Goal: Navigation & Orientation: Find specific page/section

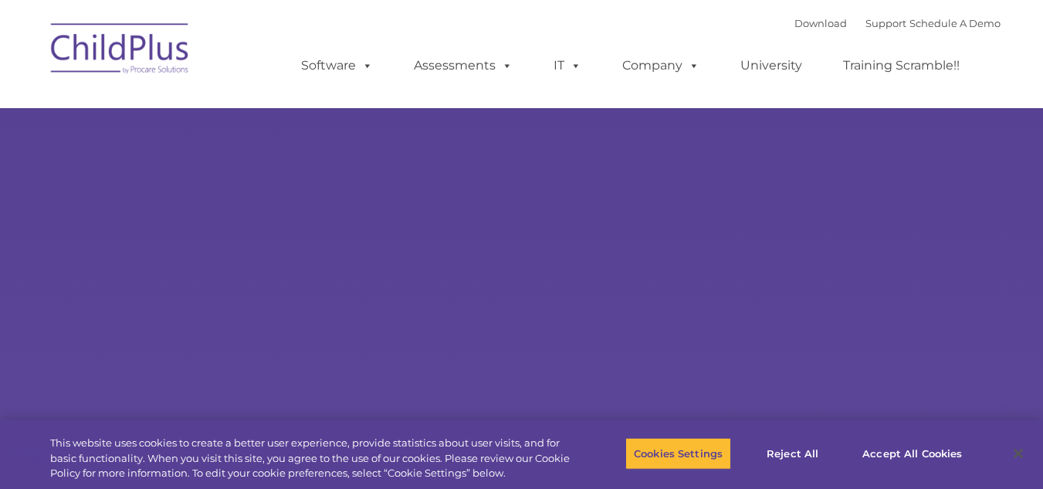
select select "MEDIUM"
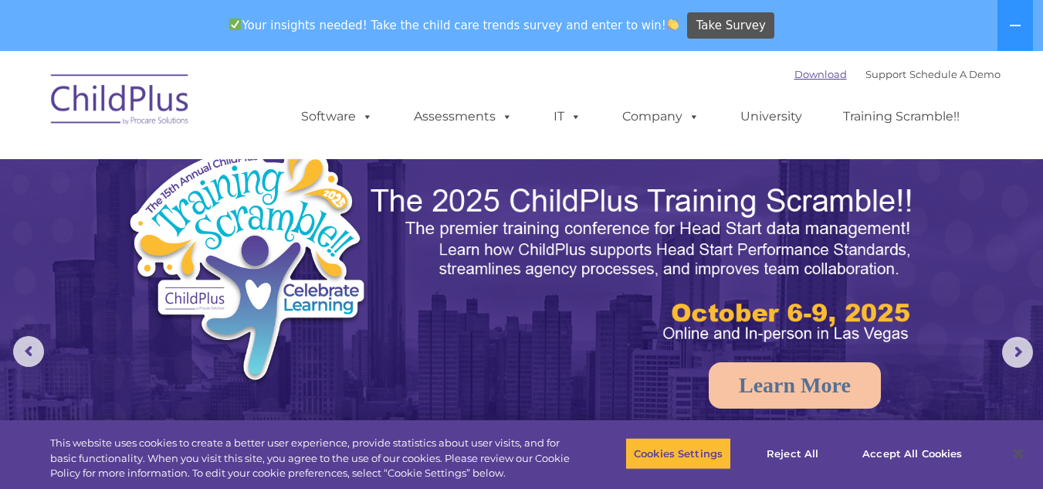
click at [811, 78] on link "Download" at bounding box center [821, 74] width 53 height 12
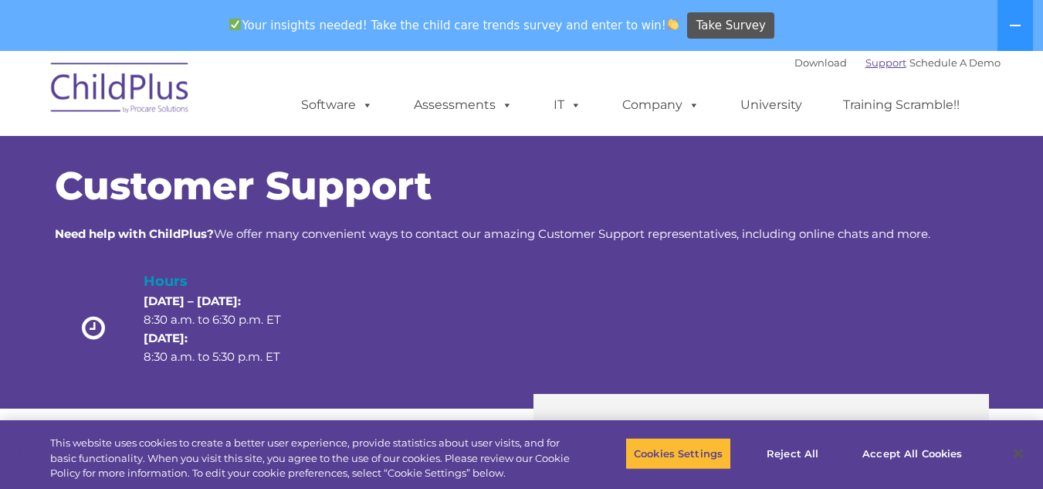
click at [866, 66] on link "Support" at bounding box center [886, 62] width 41 height 12
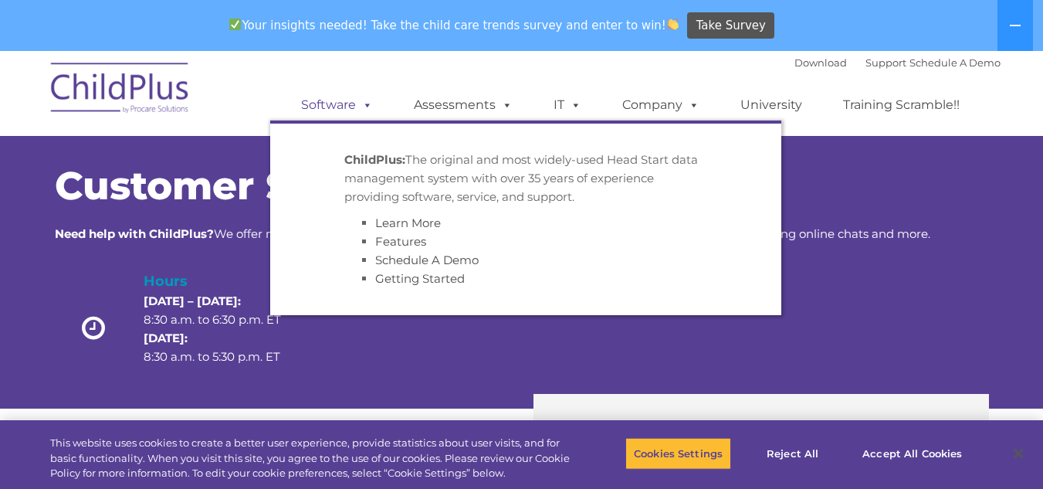
click at [344, 110] on link "Software" at bounding box center [337, 105] width 103 height 31
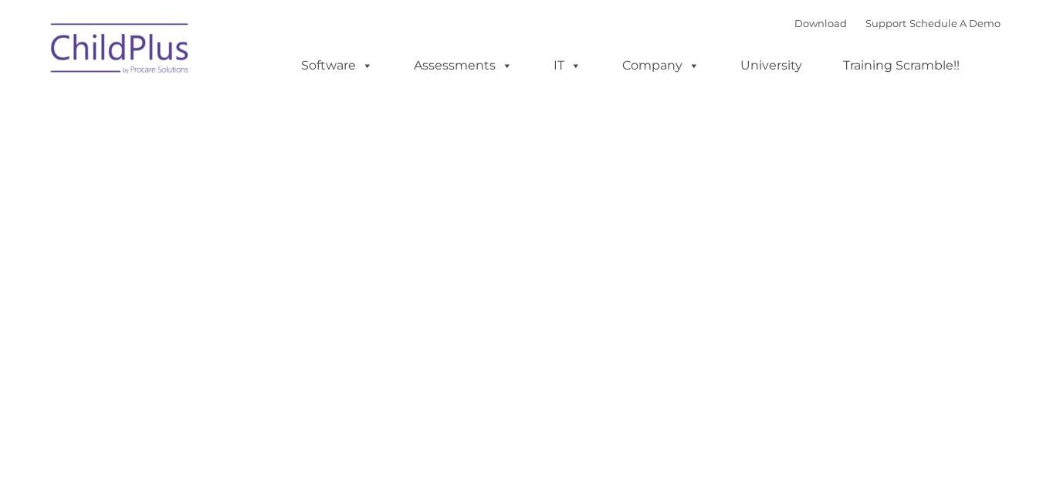
type input ""
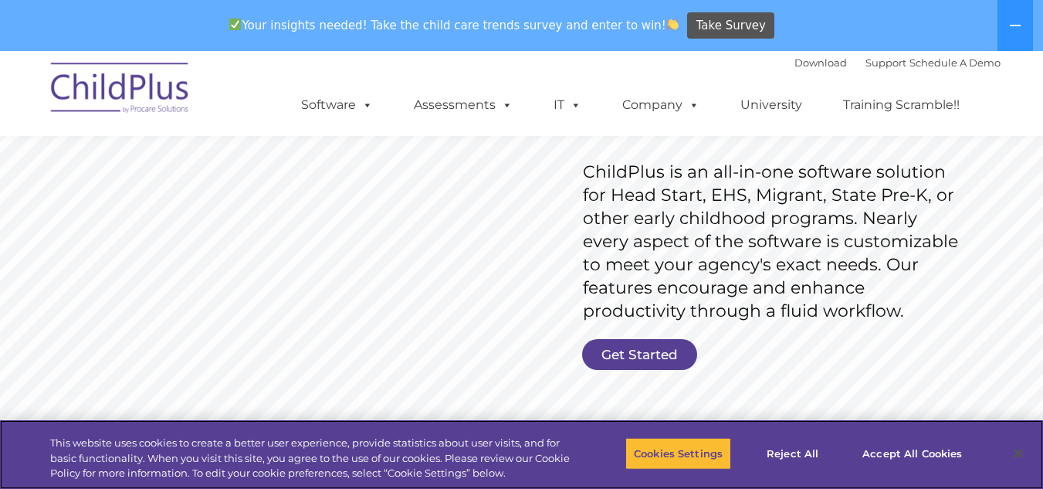
scroll to position [232, 0]
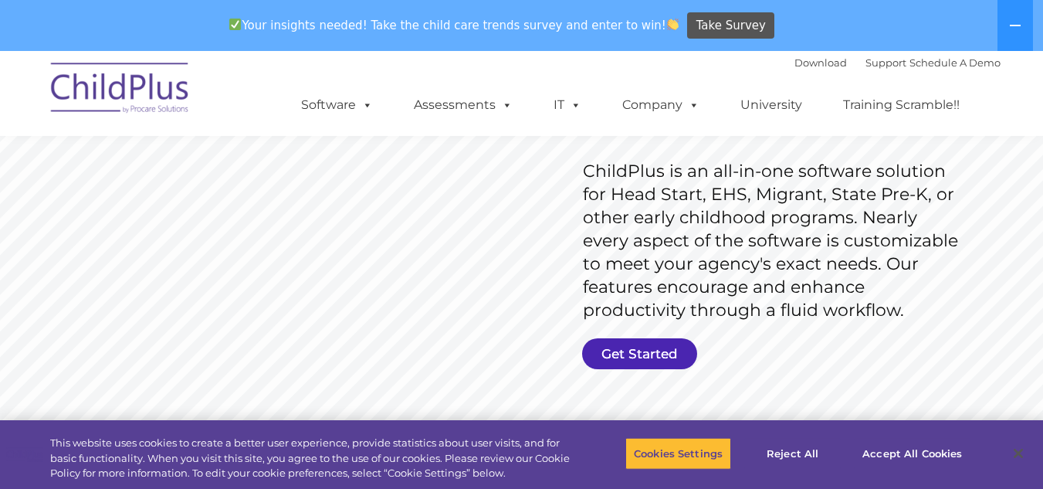
click at [641, 347] on link "Get Started" at bounding box center [639, 353] width 115 height 31
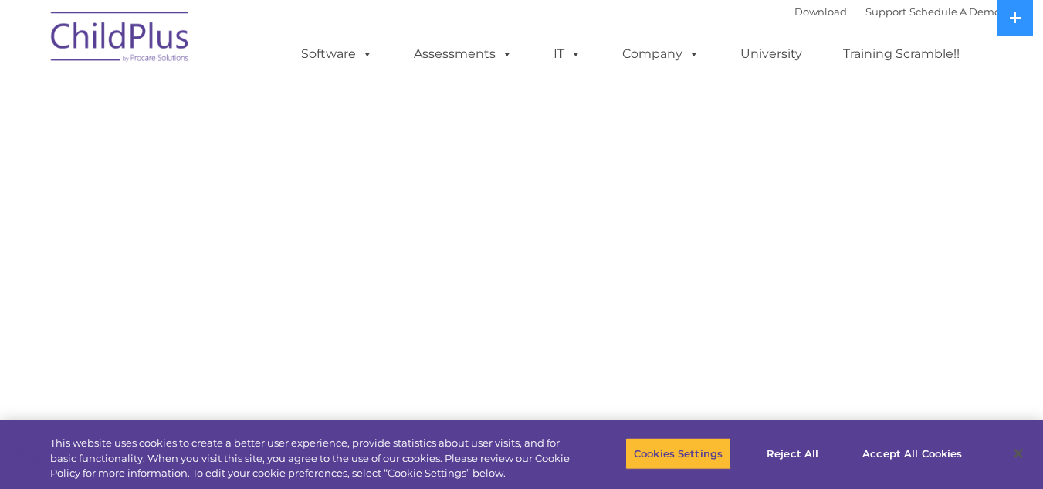
select select "MEDIUM"
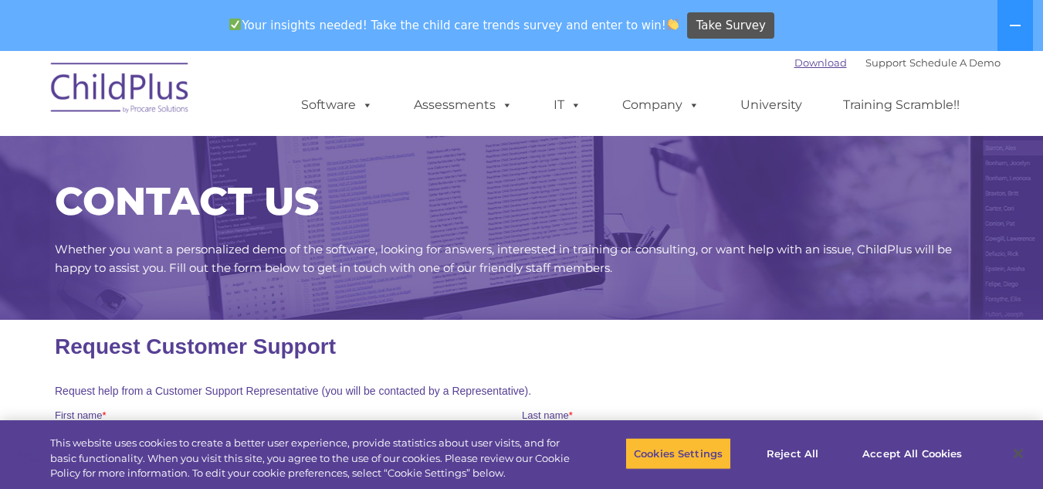
click at [808, 64] on link "Download" at bounding box center [821, 62] width 53 height 12
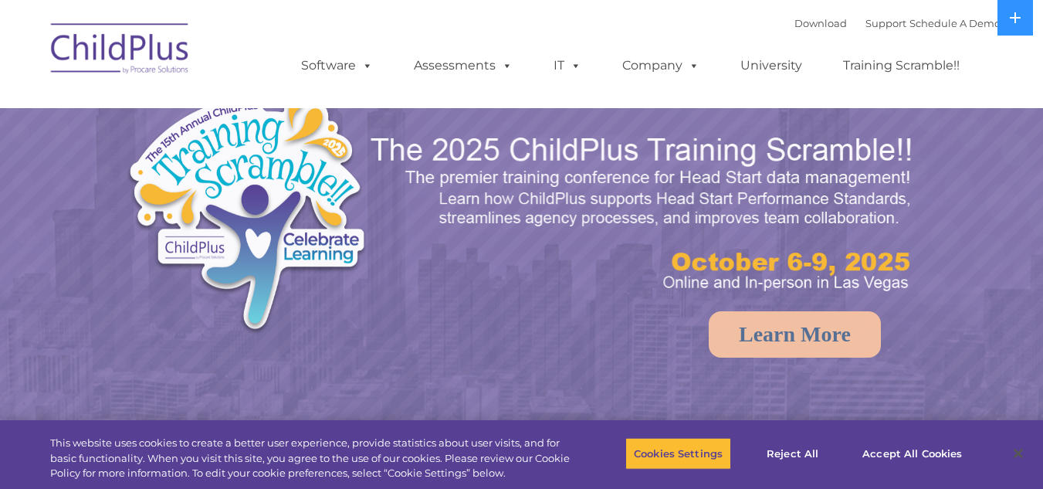
select select "MEDIUM"
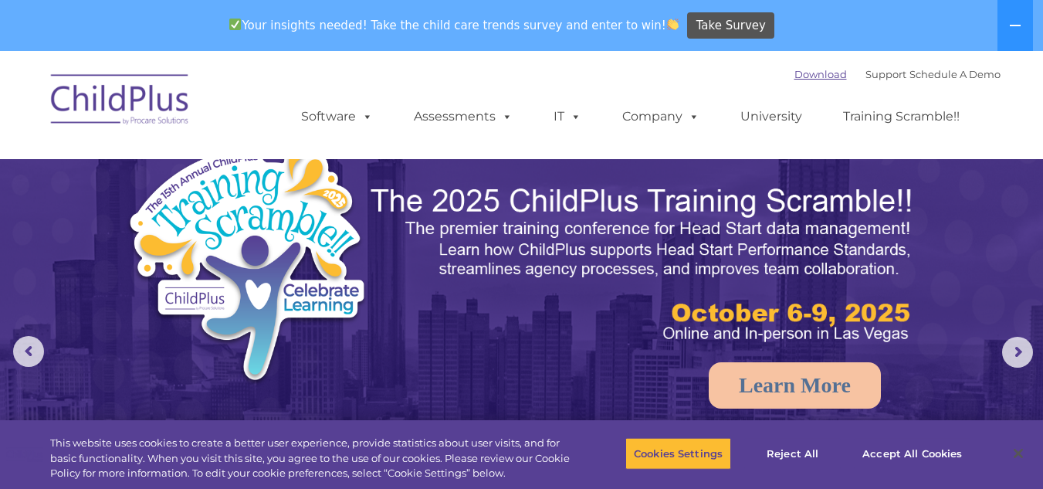
click at [795, 73] on link "Download" at bounding box center [821, 74] width 53 height 12
click at [801, 72] on link "Download" at bounding box center [821, 74] width 53 height 12
click at [1016, 25] on icon at bounding box center [1015, 26] width 11 height 2
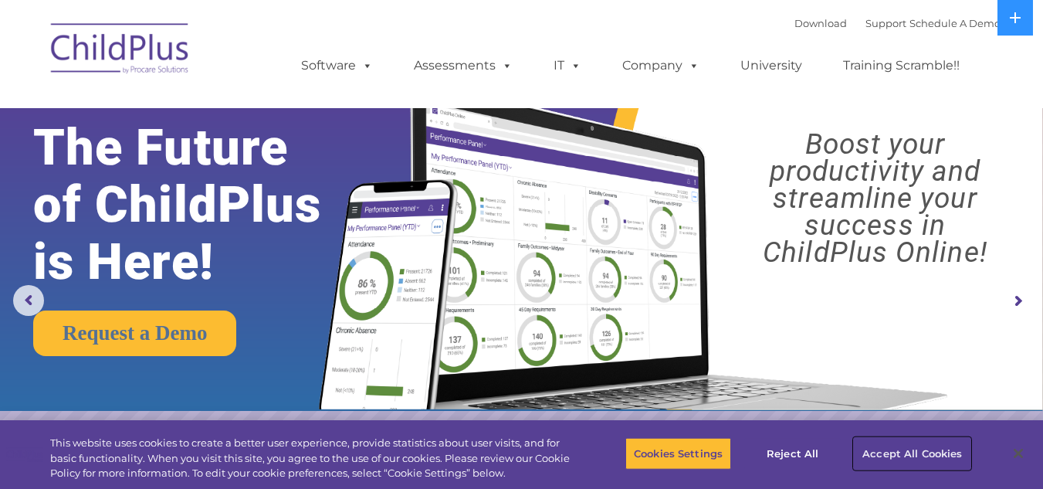
click at [895, 456] on button "Accept All Cookies" at bounding box center [912, 453] width 117 height 32
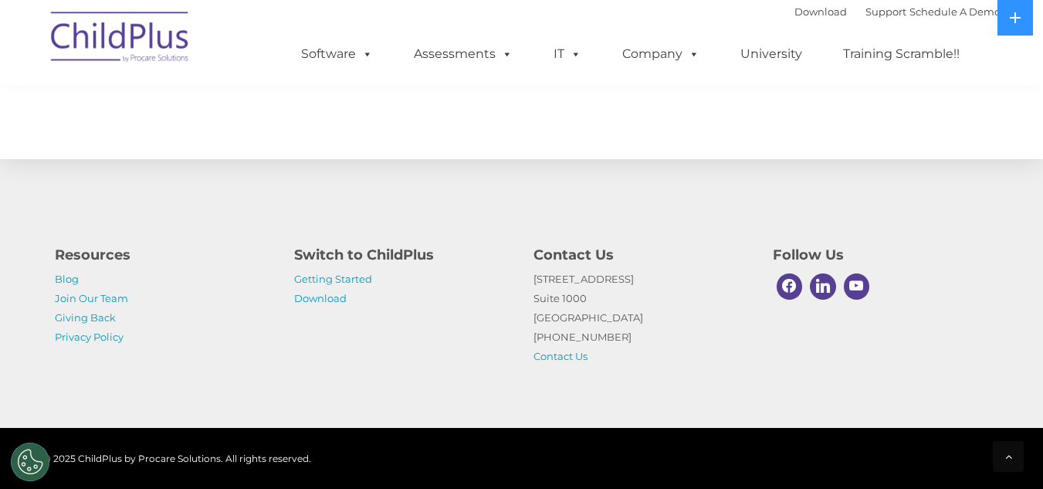
scroll to position [1823, 0]
click at [332, 278] on link "Getting Started" at bounding box center [333, 279] width 78 height 12
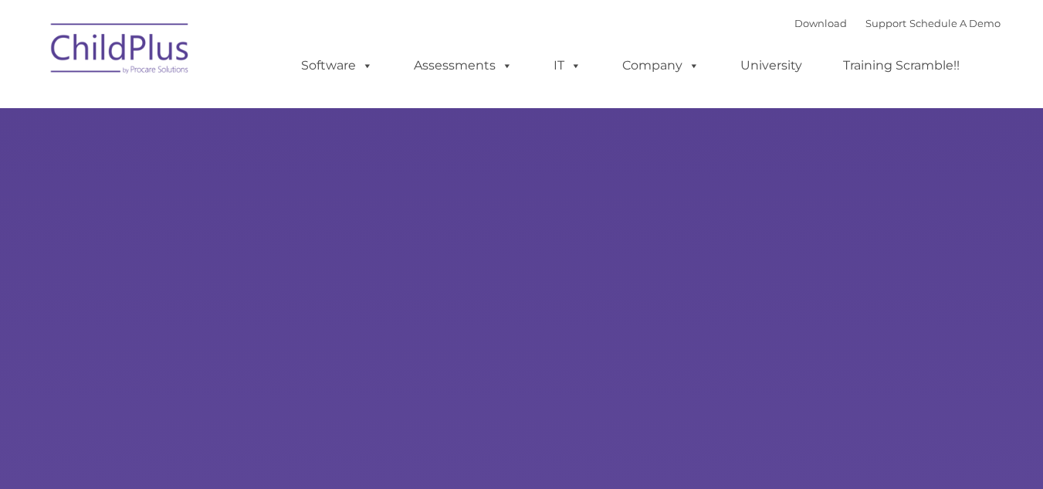
type input ""
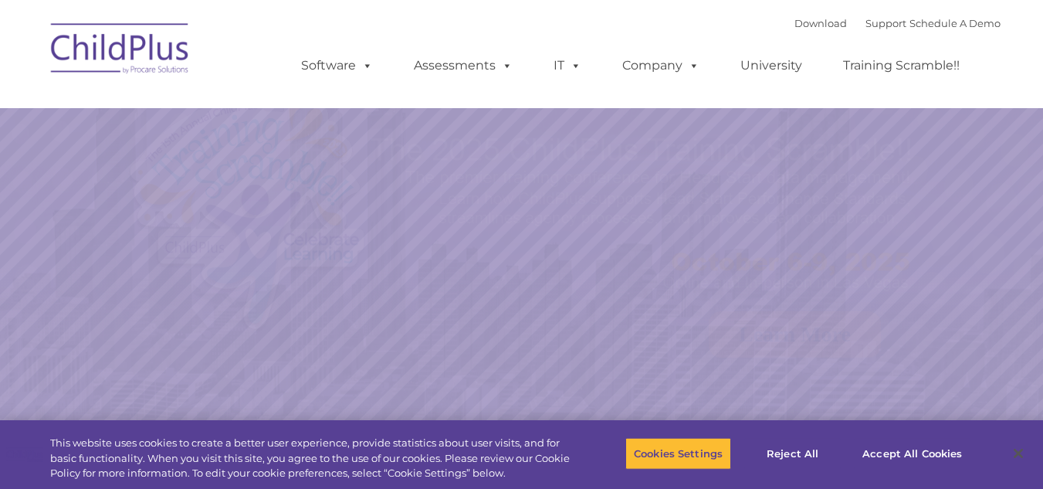
select select "MEDIUM"
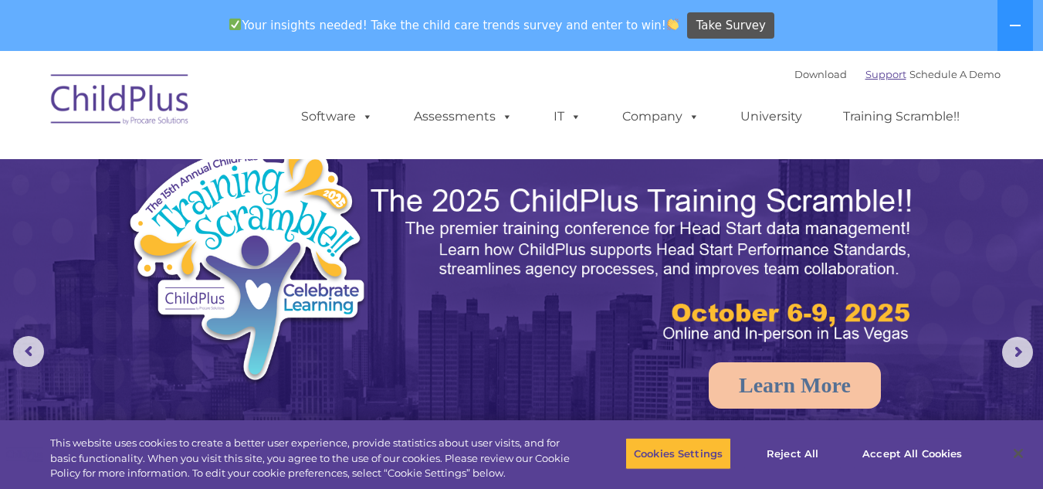
click at [876, 73] on link "Support" at bounding box center [886, 74] width 41 height 12
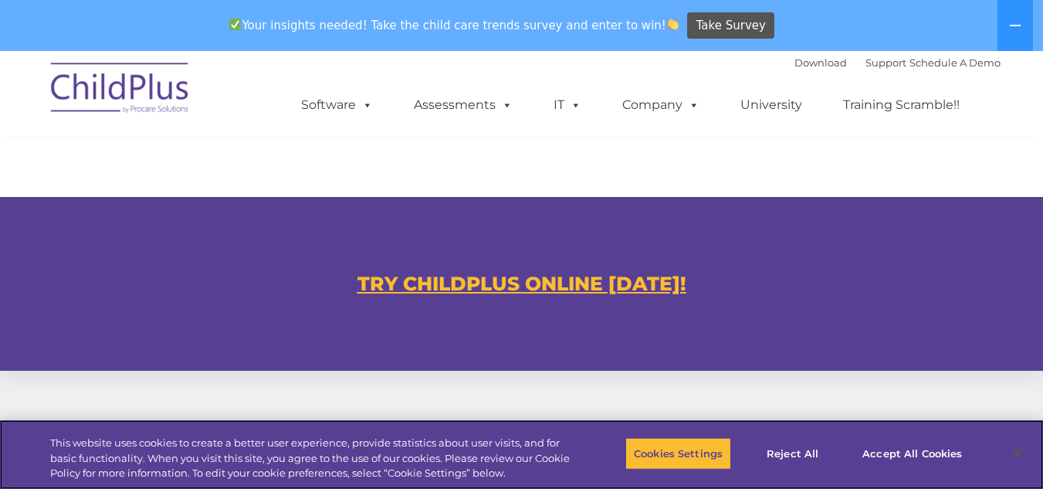
scroll to position [869, 0]
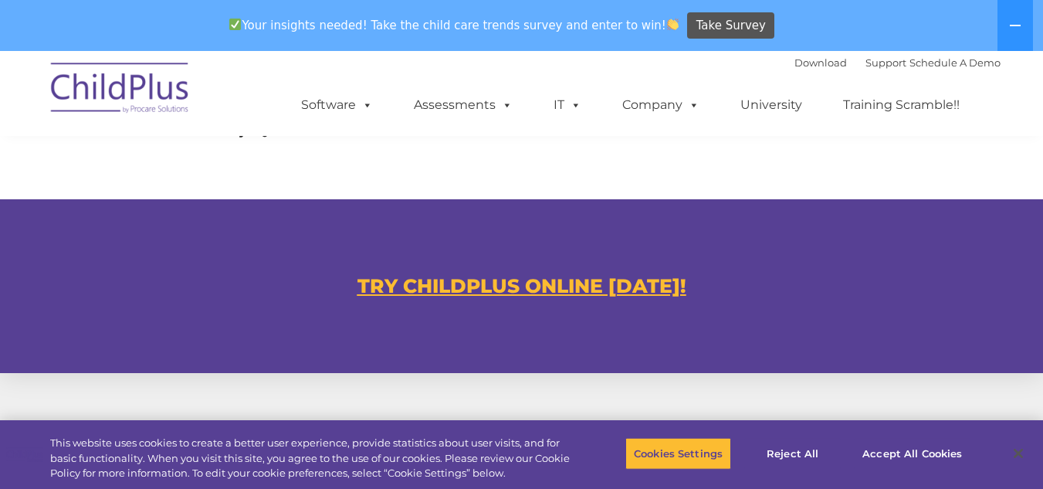
click at [511, 280] on u "TRY CHILDPLUS ONLINE TODAY!" at bounding box center [521, 285] width 329 height 23
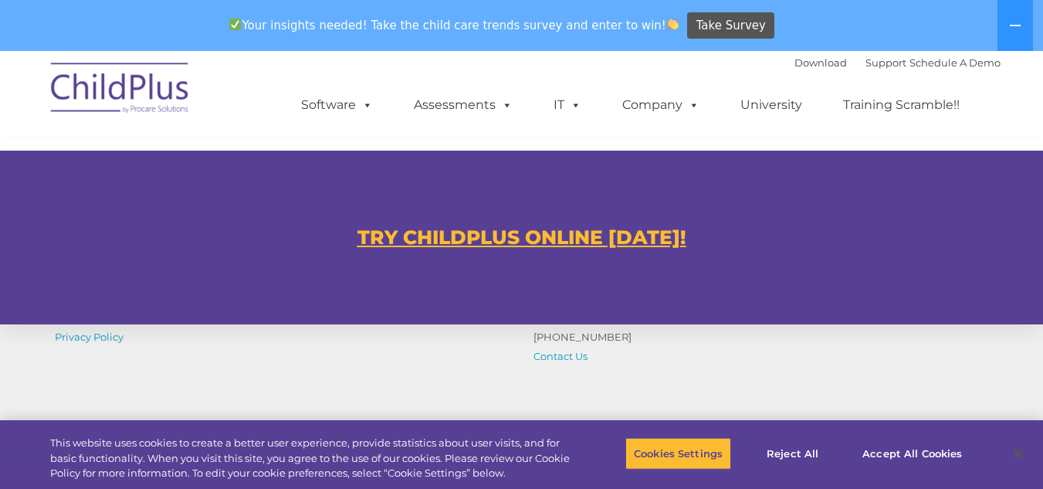
scroll to position [933, 0]
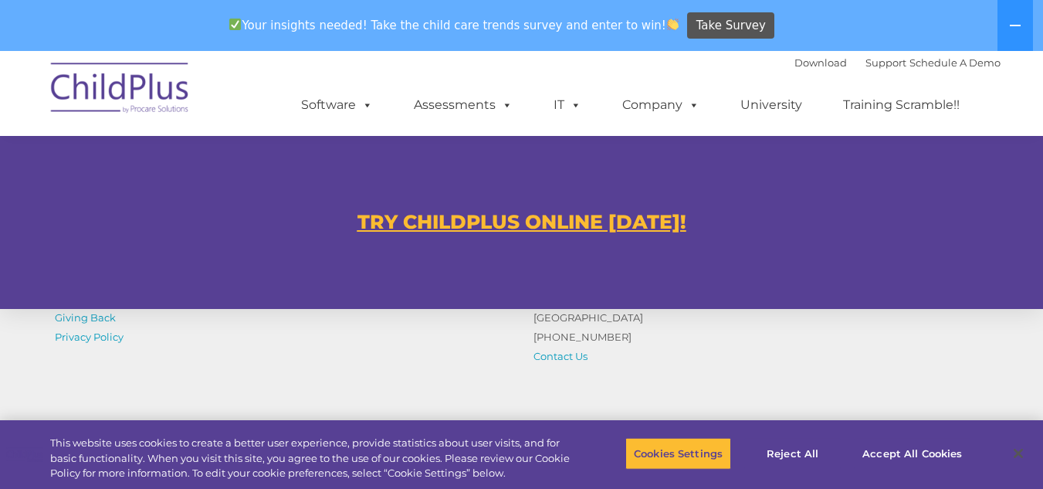
click at [461, 223] on u "TRY CHILDPLUS ONLINE [DATE]!" at bounding box center [521, 221] width 329 height 23
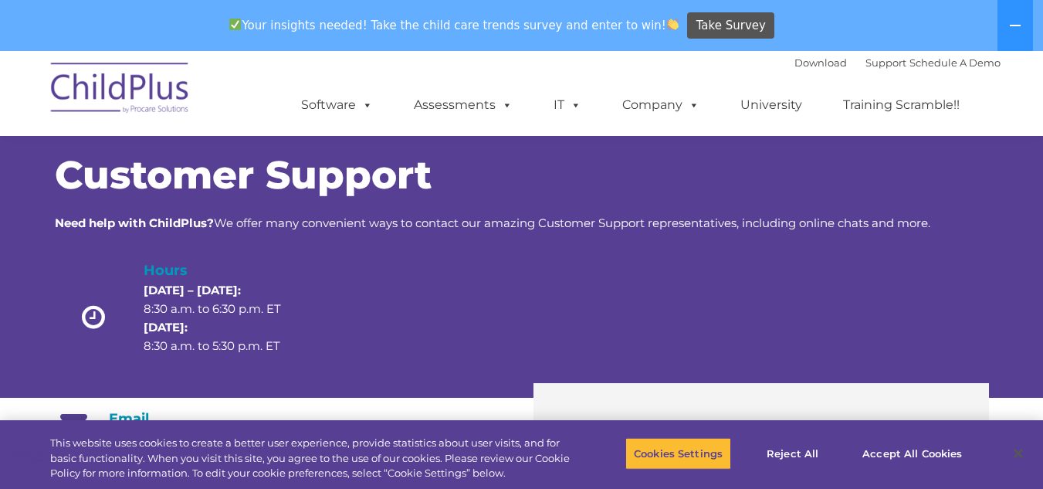
scroll to position [0, 0]
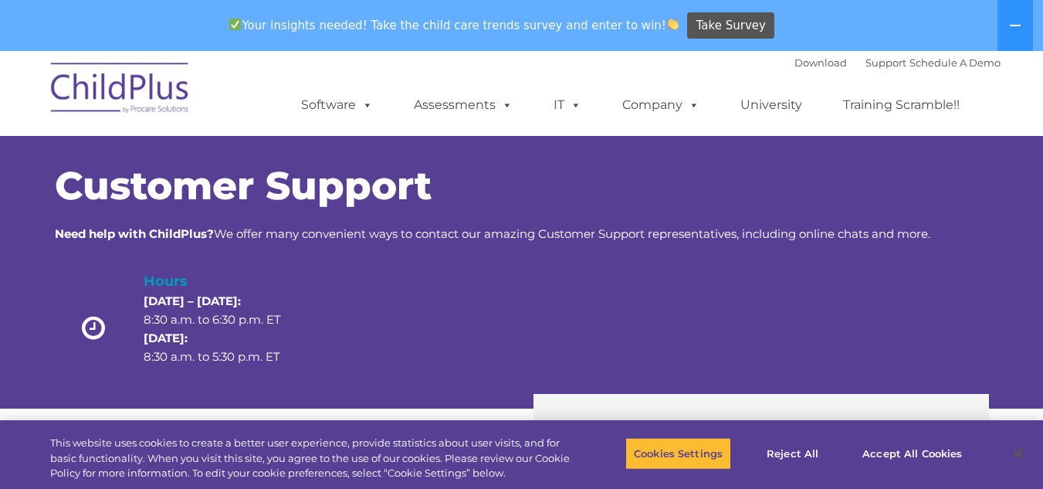
click at [151, 97] on img at bounding box center [120, 90] width 154 height 77
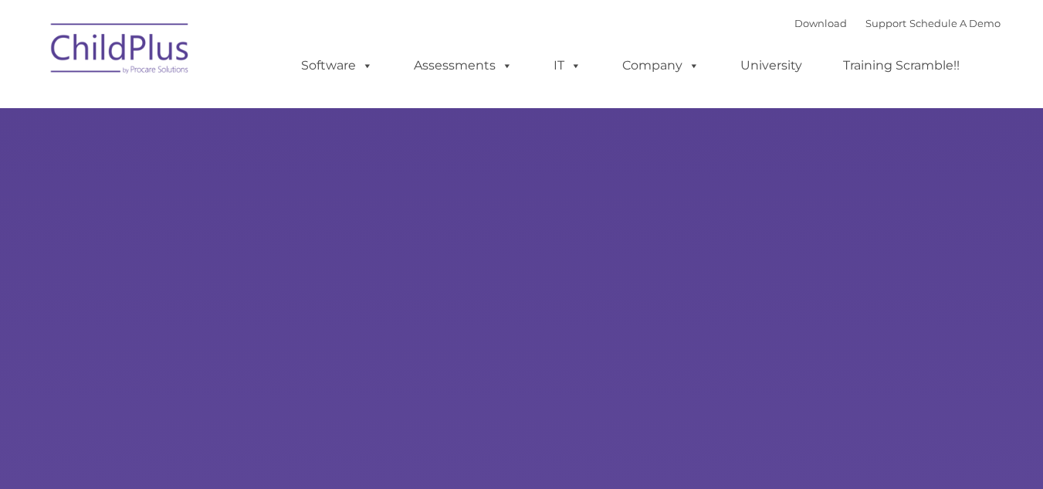
type input ""
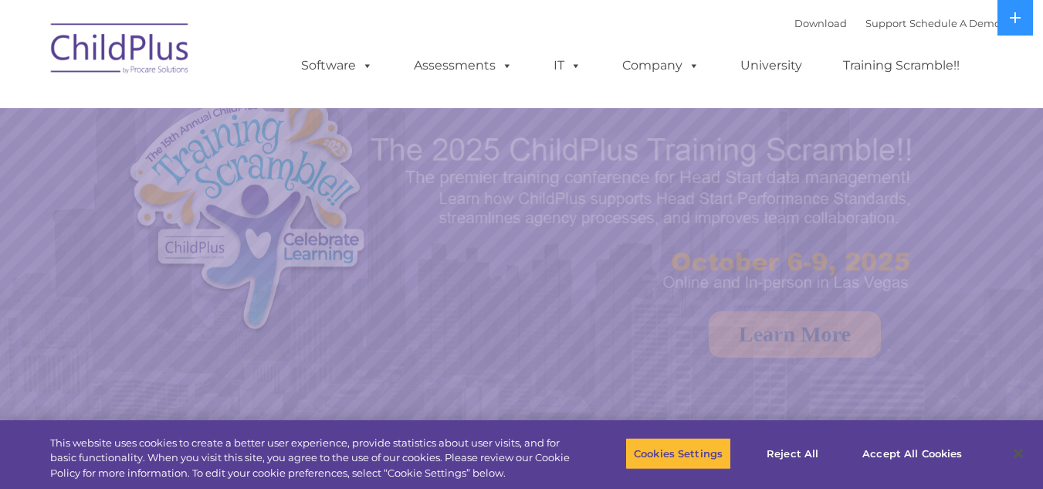
select select "MEDIUM"
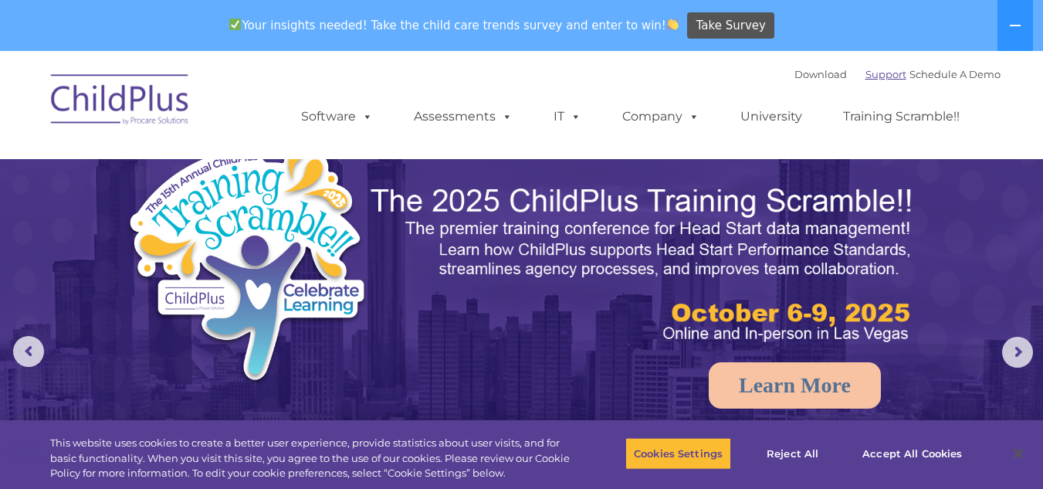
click at [866, 69] on link "Support" at bounding box center [886, 74] width 41 height 12
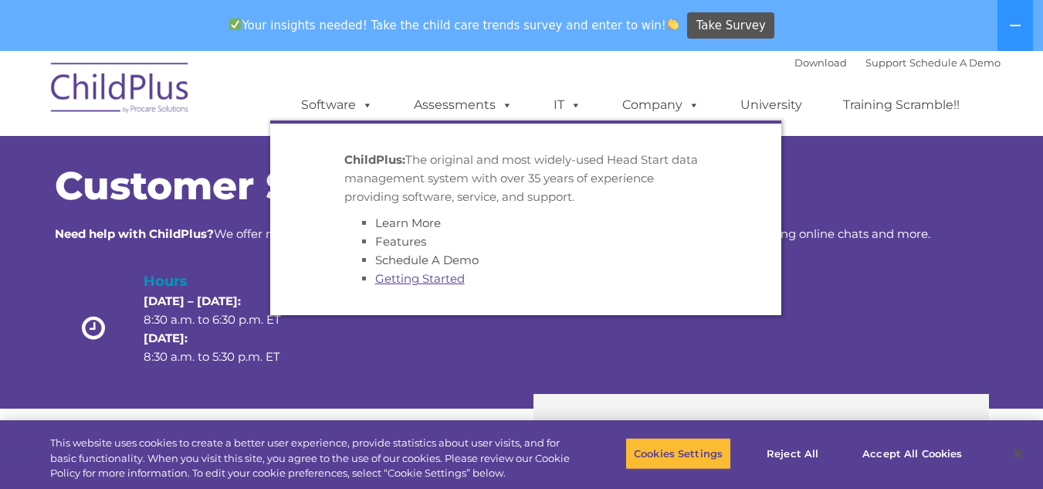
click at [410, 280] on link "Getting Started" at bounding box center [420, 278] width 90 height 15
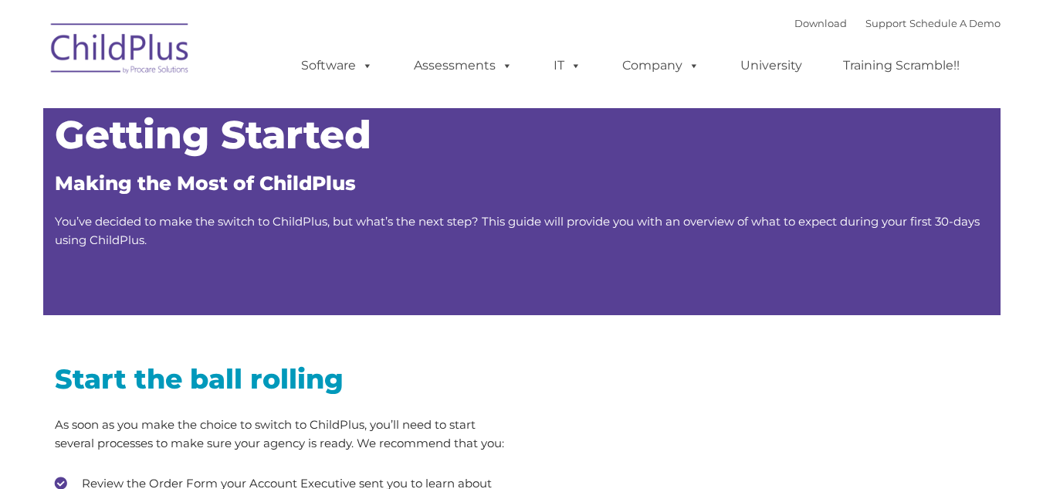
type input ""
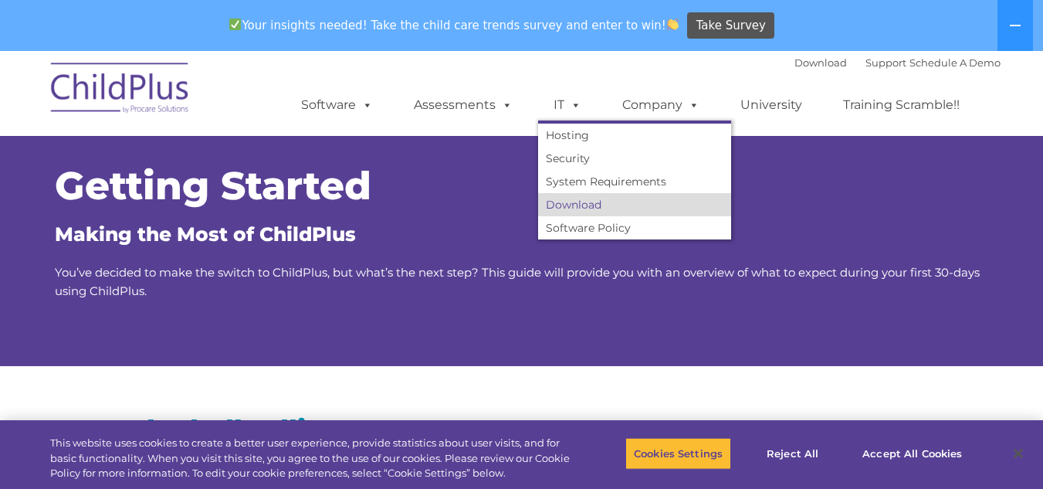
click at [588, 202] on link "Download" at bounding box center [634, 204] width 193 height 23
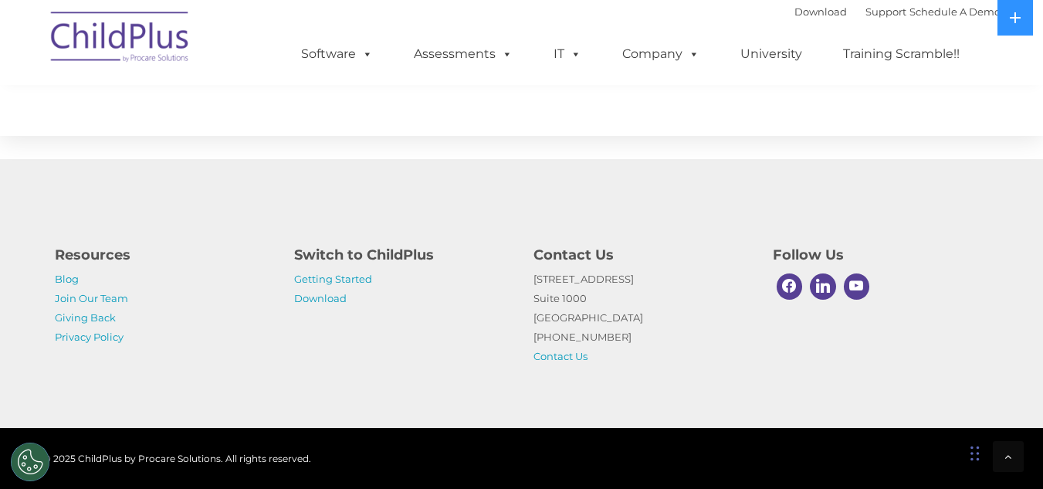
scroll to position [2500, 0]
click at [333, 294] on link "Download" at bounding box center [320, 298] width 53 height 12
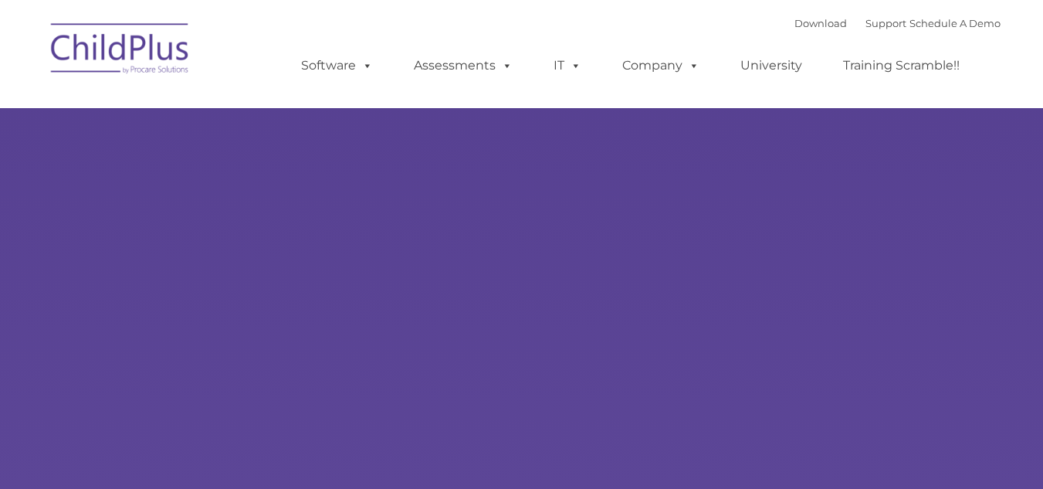
type input ""
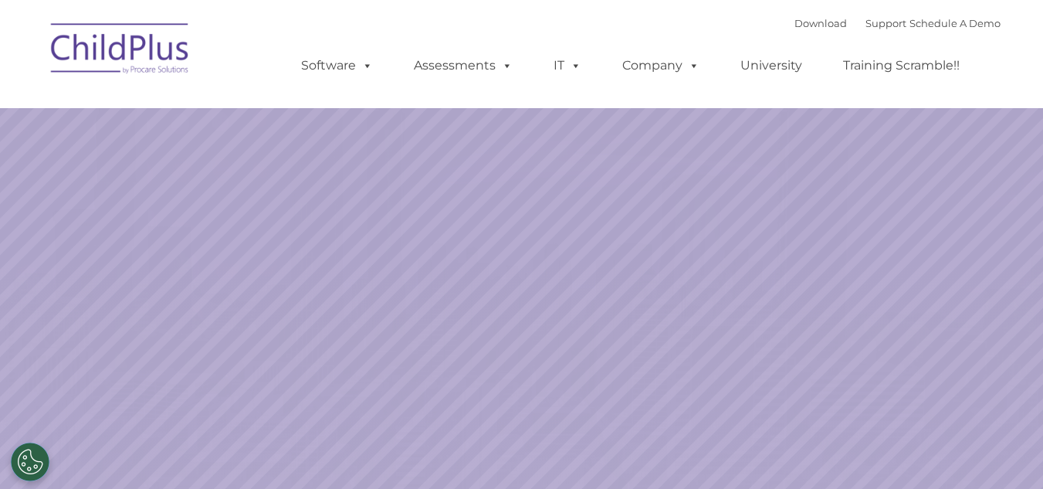
select select "MEDIUM"
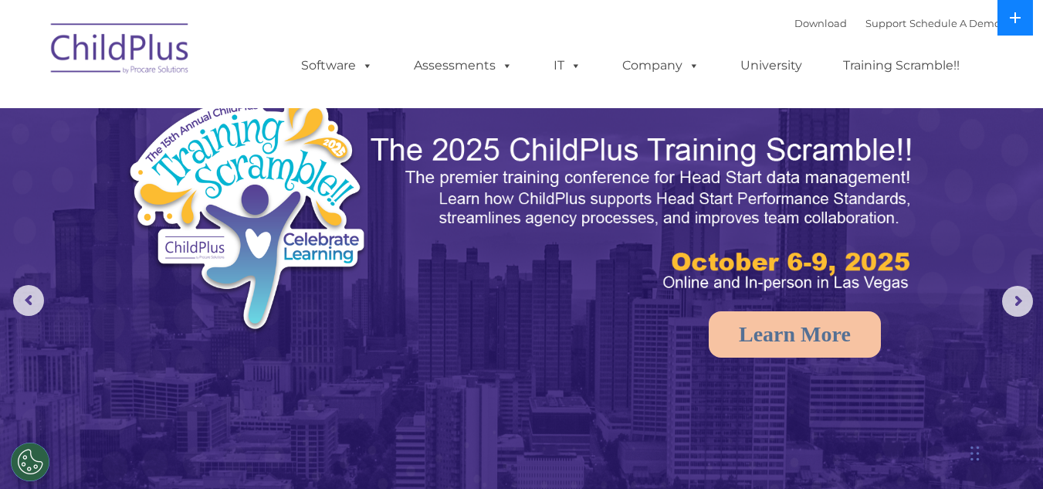
click at [1018, 17] on icon at bounding box center [1015, 17] width 11 height 11
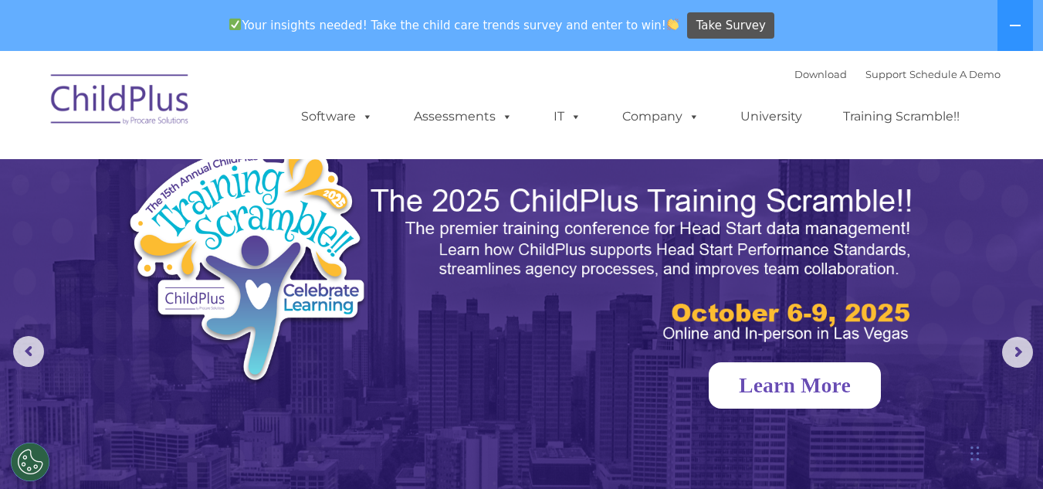
click at [790, 386] on link "Learn More" at bounding box center [795, 385] width 172 height 46
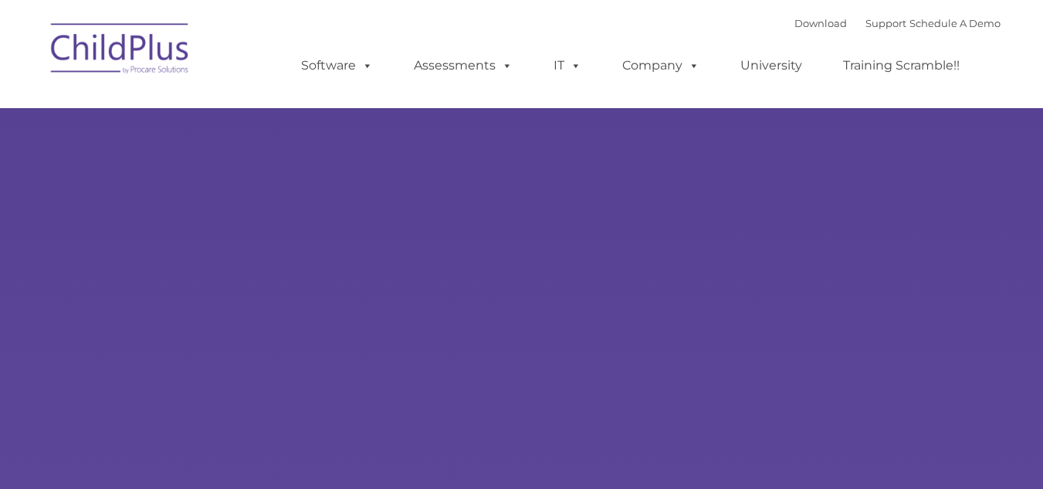
type input ""
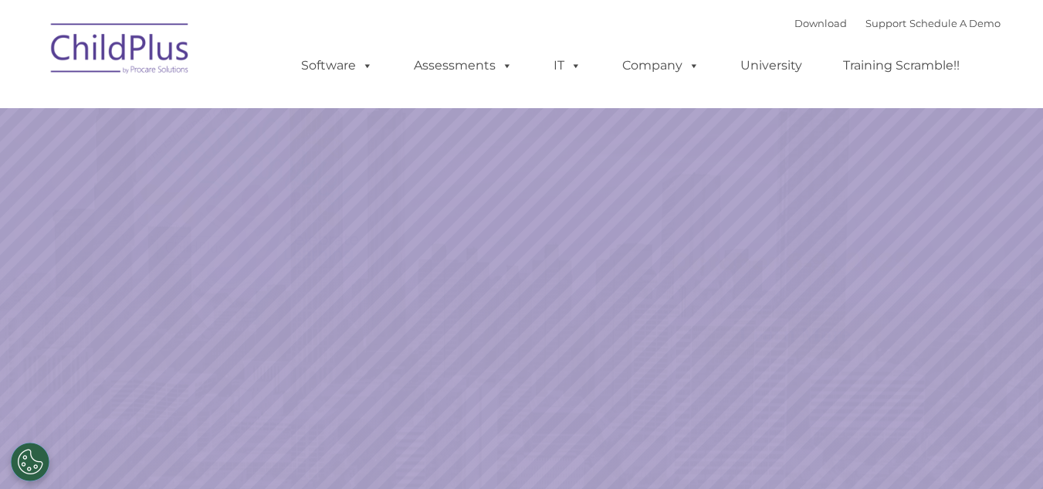
select select "MEDIUM"
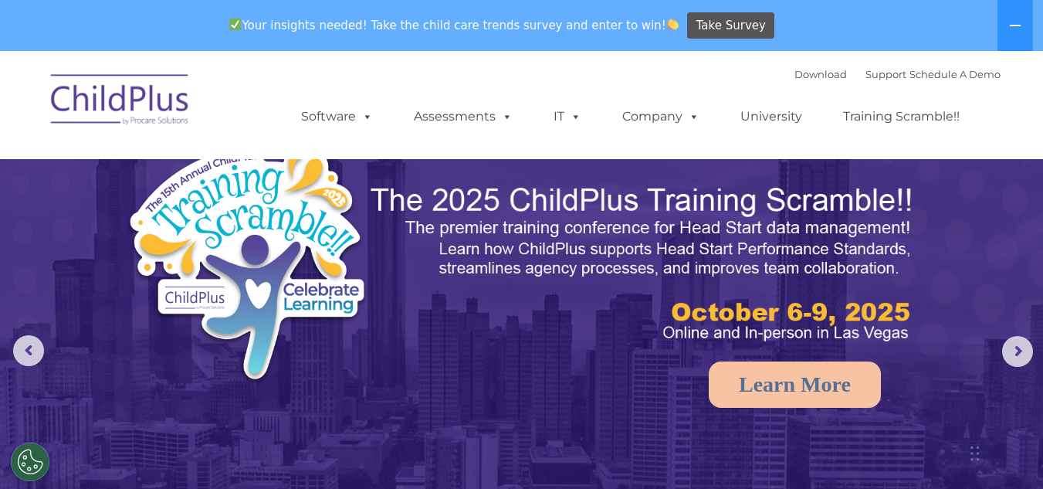
scroll to position [5, 0]
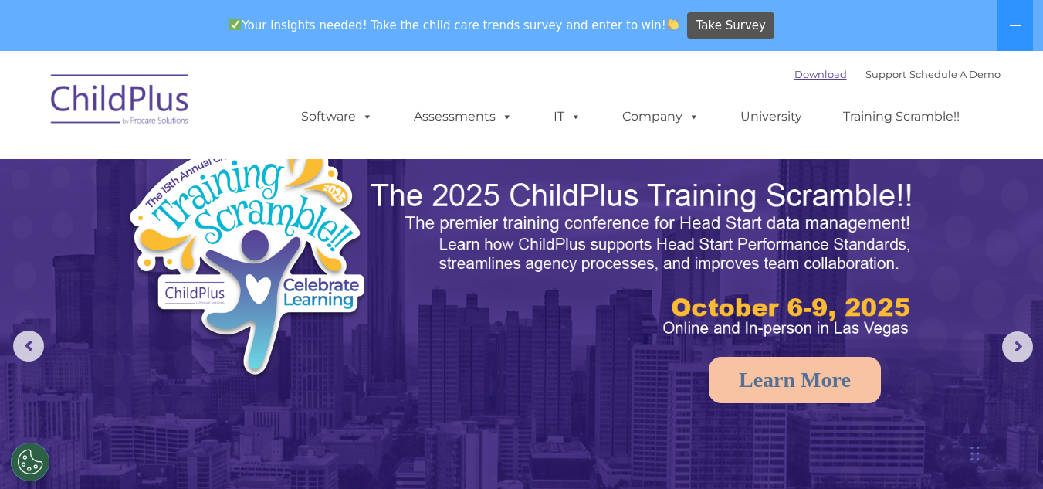
click at [809, 69] on link "Download" at bounding box center [821, 74] width 53 height 12
